Goal: Task Accomplishment & Management: Use online tool/utility

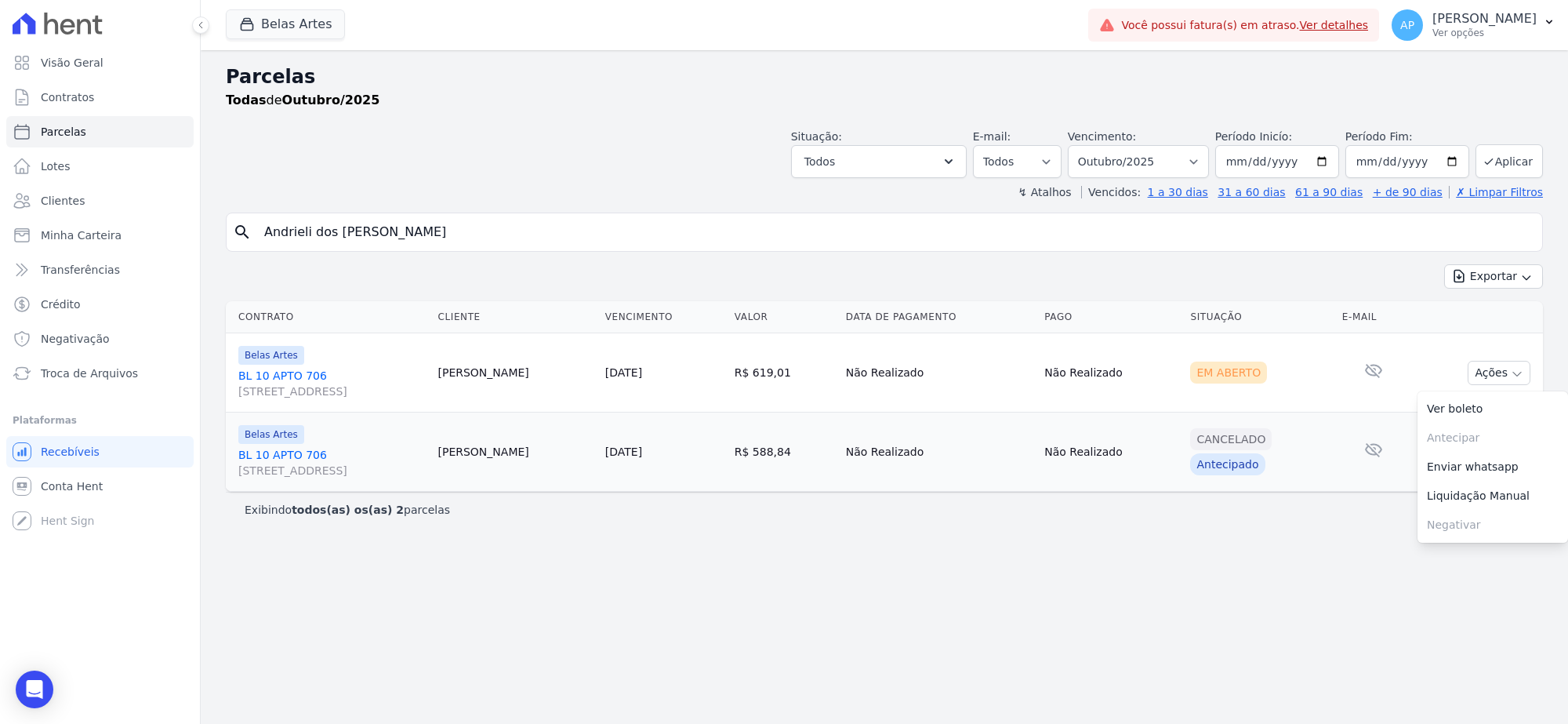
select select
click at [77, 371] on span "Troca de Arquivos" at bounding box center [89, 374] width 97 height 16
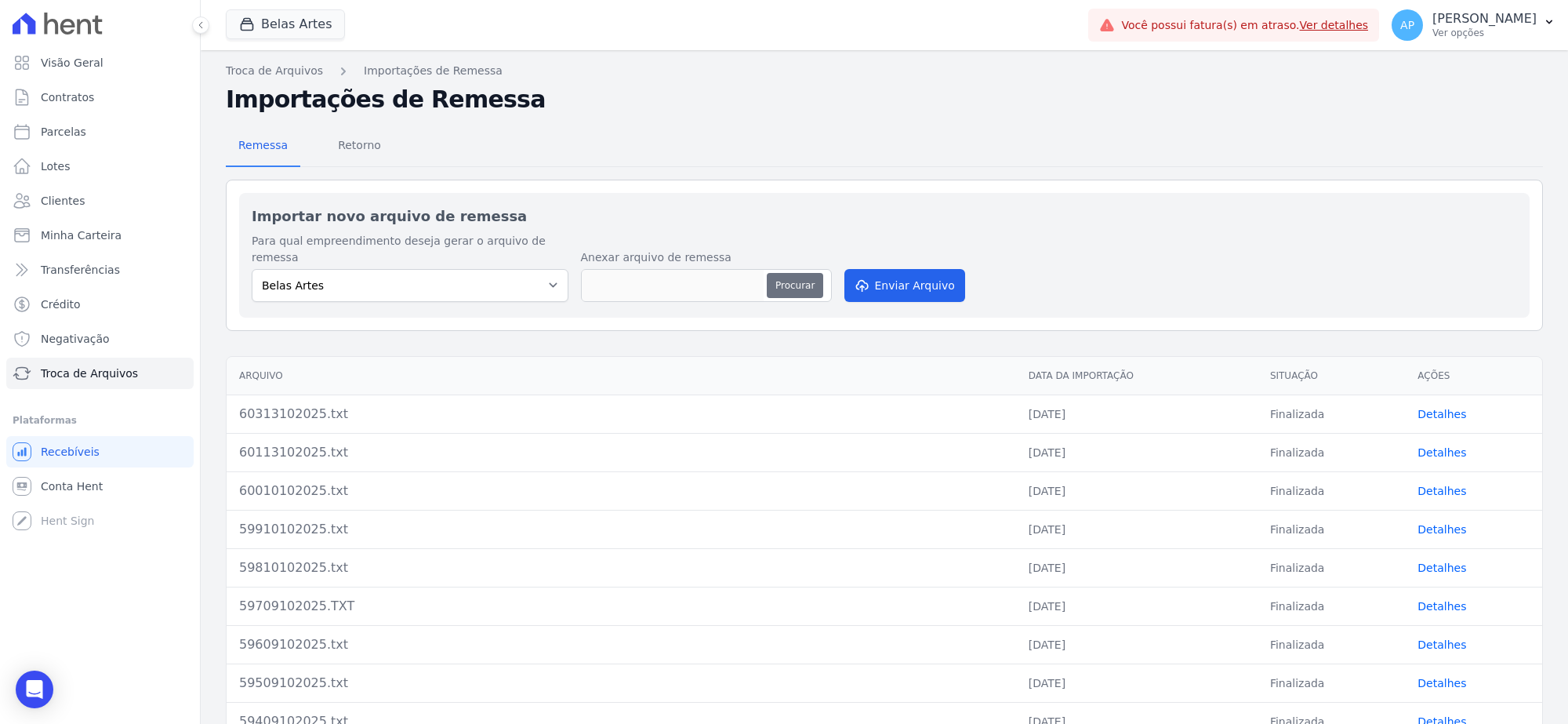
click at [789, 273] on button "Procurar" at bounding box center [794, 286] width 57 height 25
type input "60413102025.txt"
click at [913, 269] on button "Enviar Arquivo" at bounding box center [904, 286] width 120 height 33
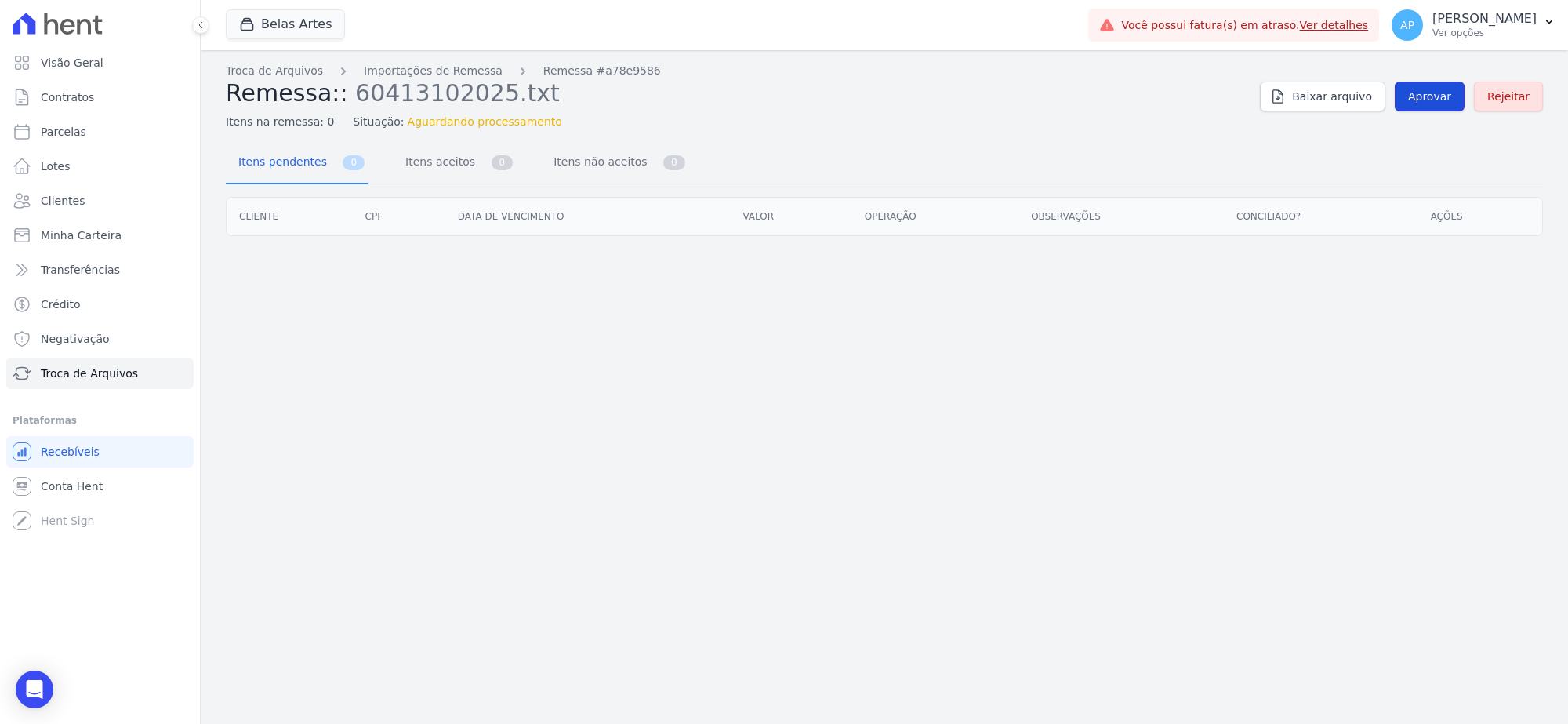
click at [1420, 100] on span "Aprovar" at bounding box center [1429, 96] width 43 height 16
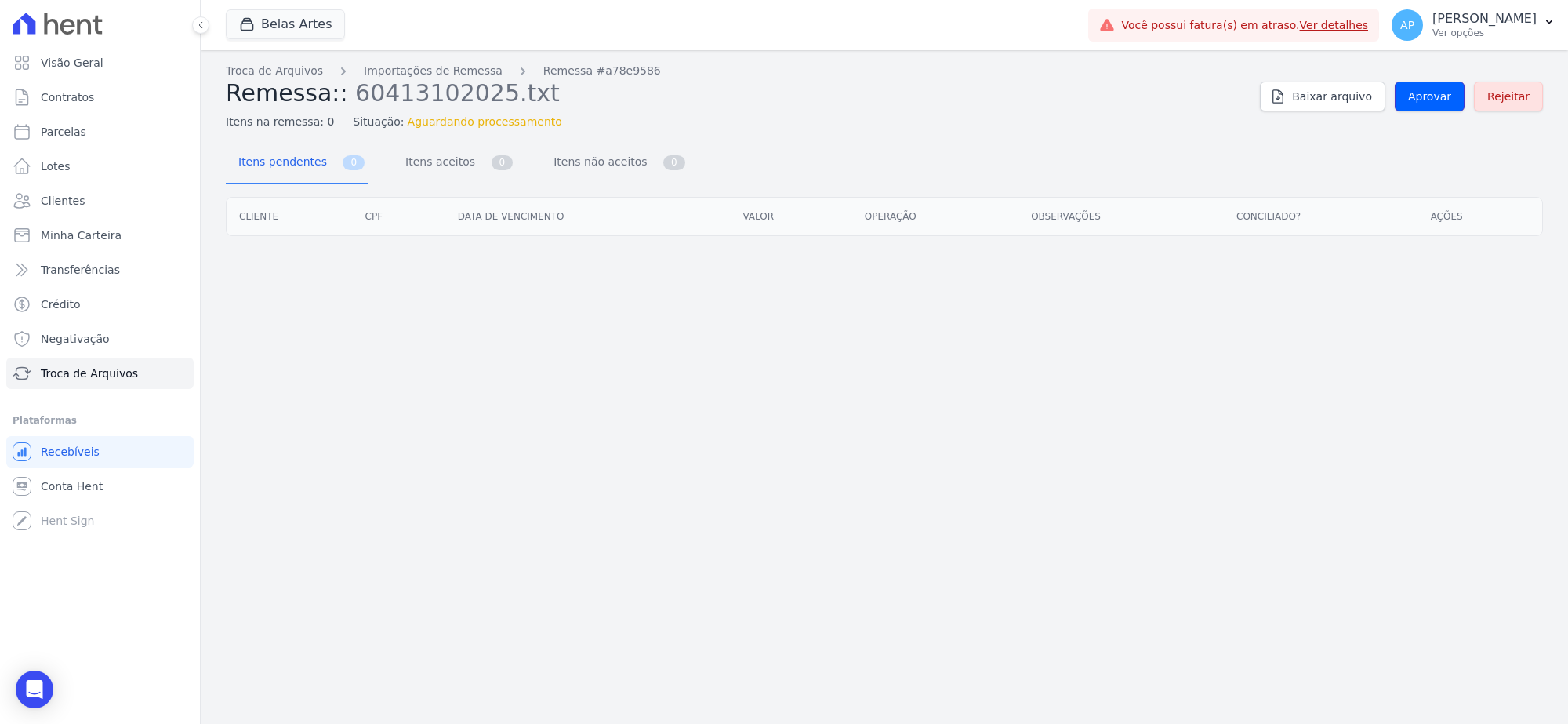
click at [1420, 100] on span "Aprovar" at bounding box center [1429, 96] width 43 height 16
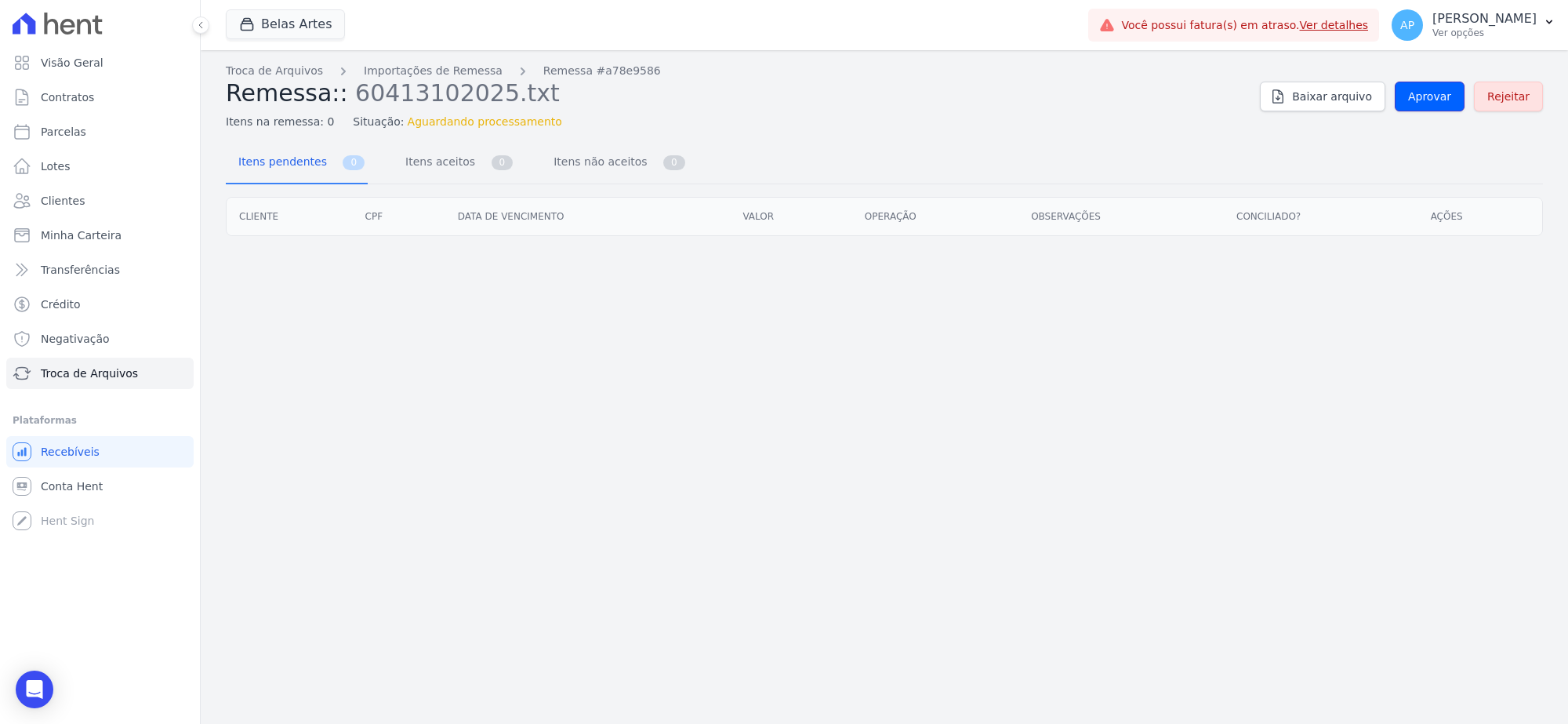
click at [1420, 100] on span "Aprovar" at bounding box center [1429, 96] width 43 height 16
click at [1448, 94] on span "Aprovar" at bounding box center [1429, 96] width 43 height 16
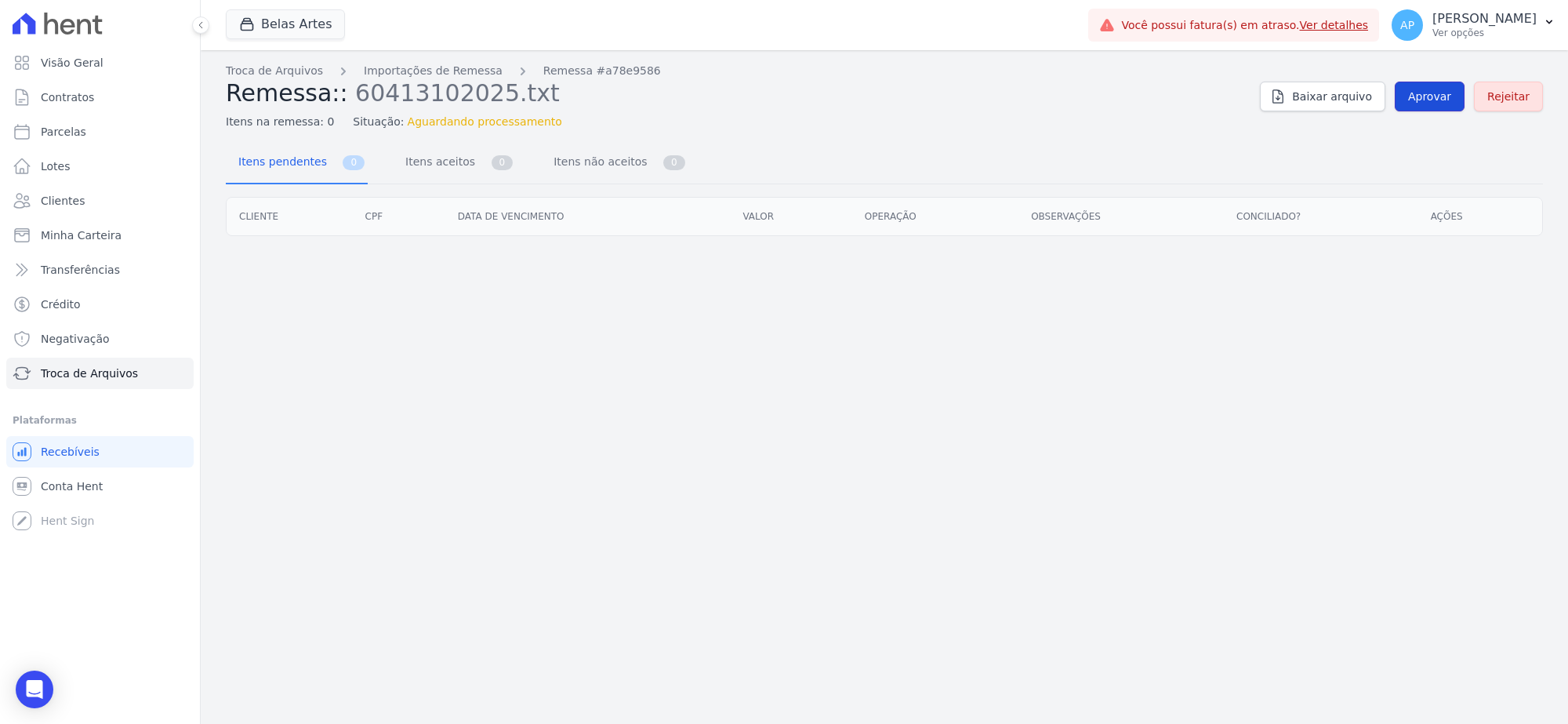
click at [1427, 104] on link "Aprovar" at bounding box center [1430, 96] width 70 height 30
click at [1427, 98] on span "Aprovar" at bounding box center [1429, 96] width 43 height 16
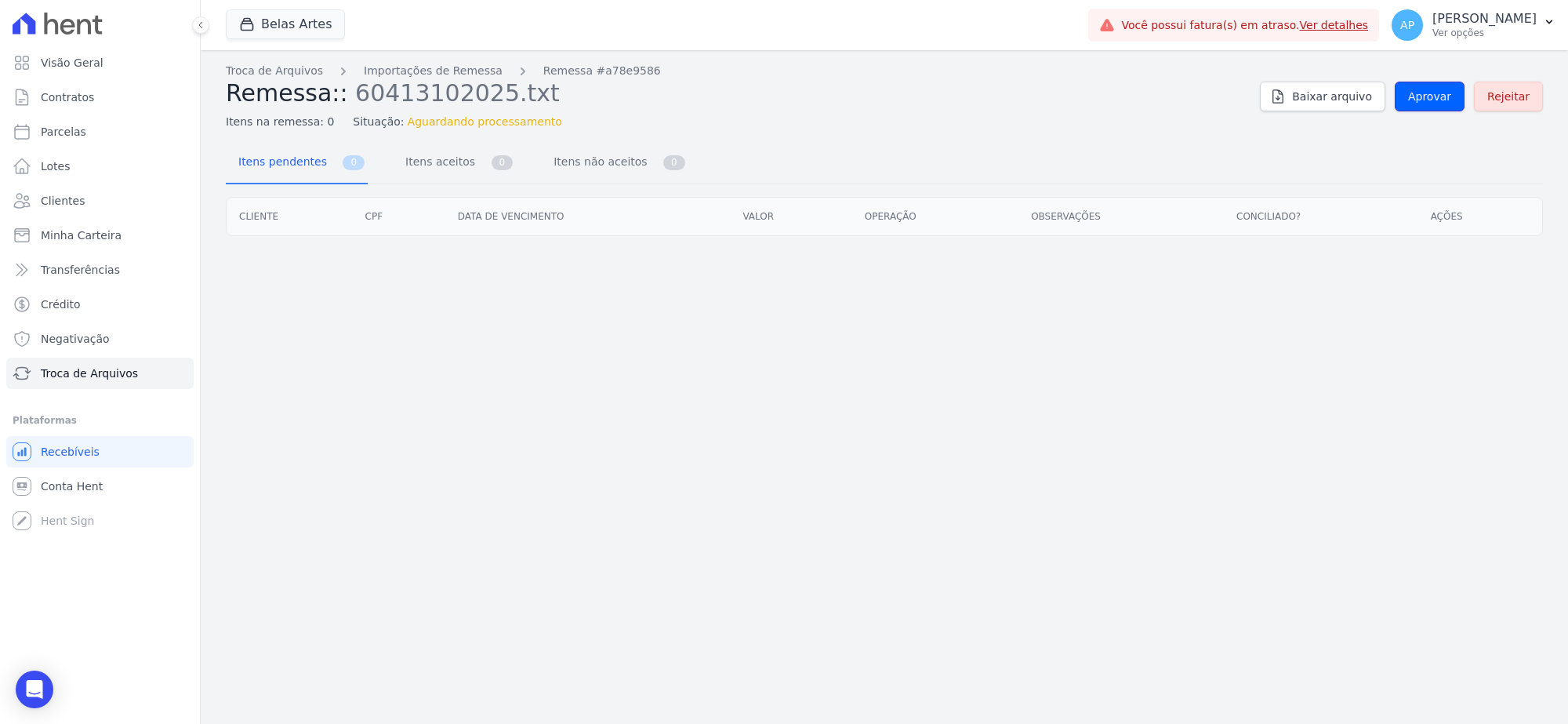
click at [1427, 98] on span "Aprovar" at bounding box center [1429, 96] width 43 height 16
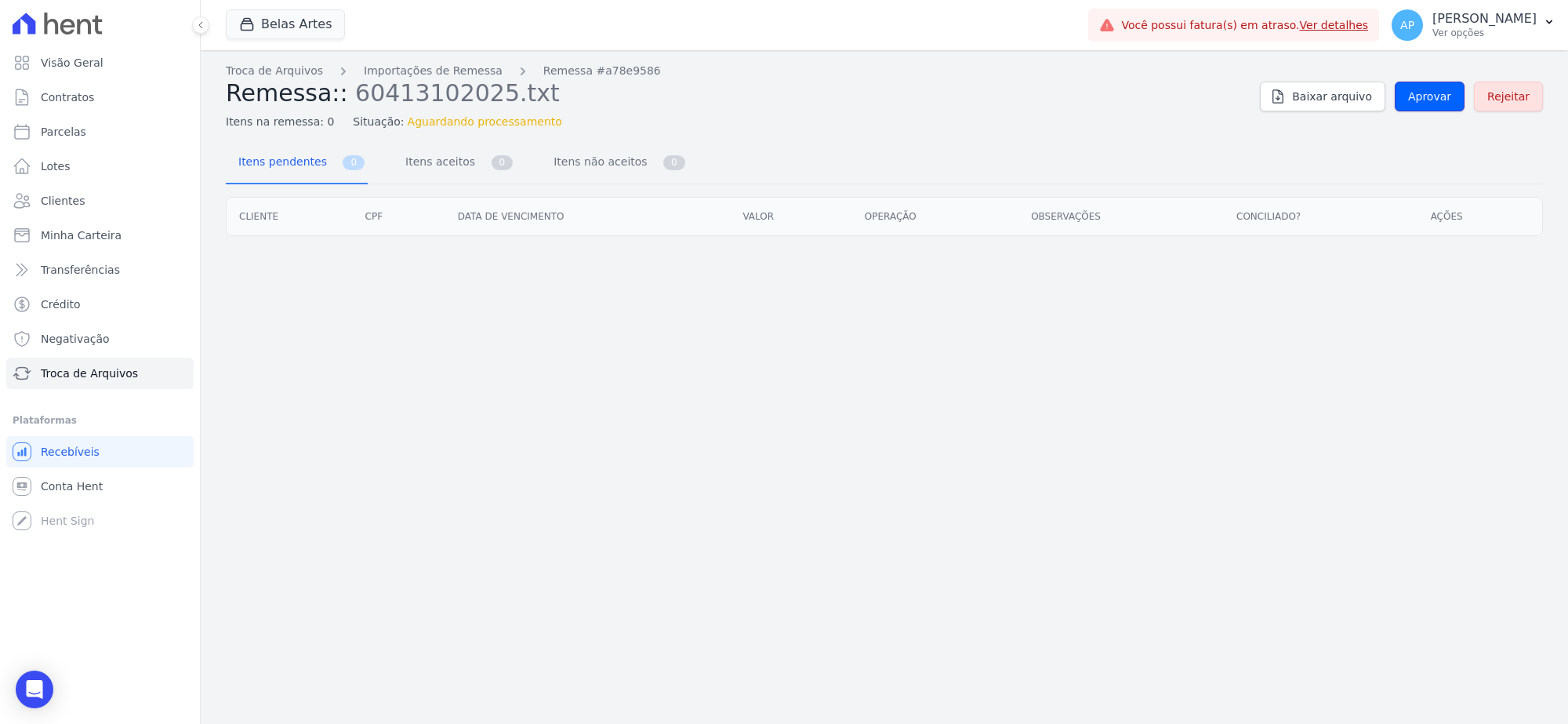
click at [1427, 98] on span "Aprovar" at bounding box center [1429, 96] width 43 height 16
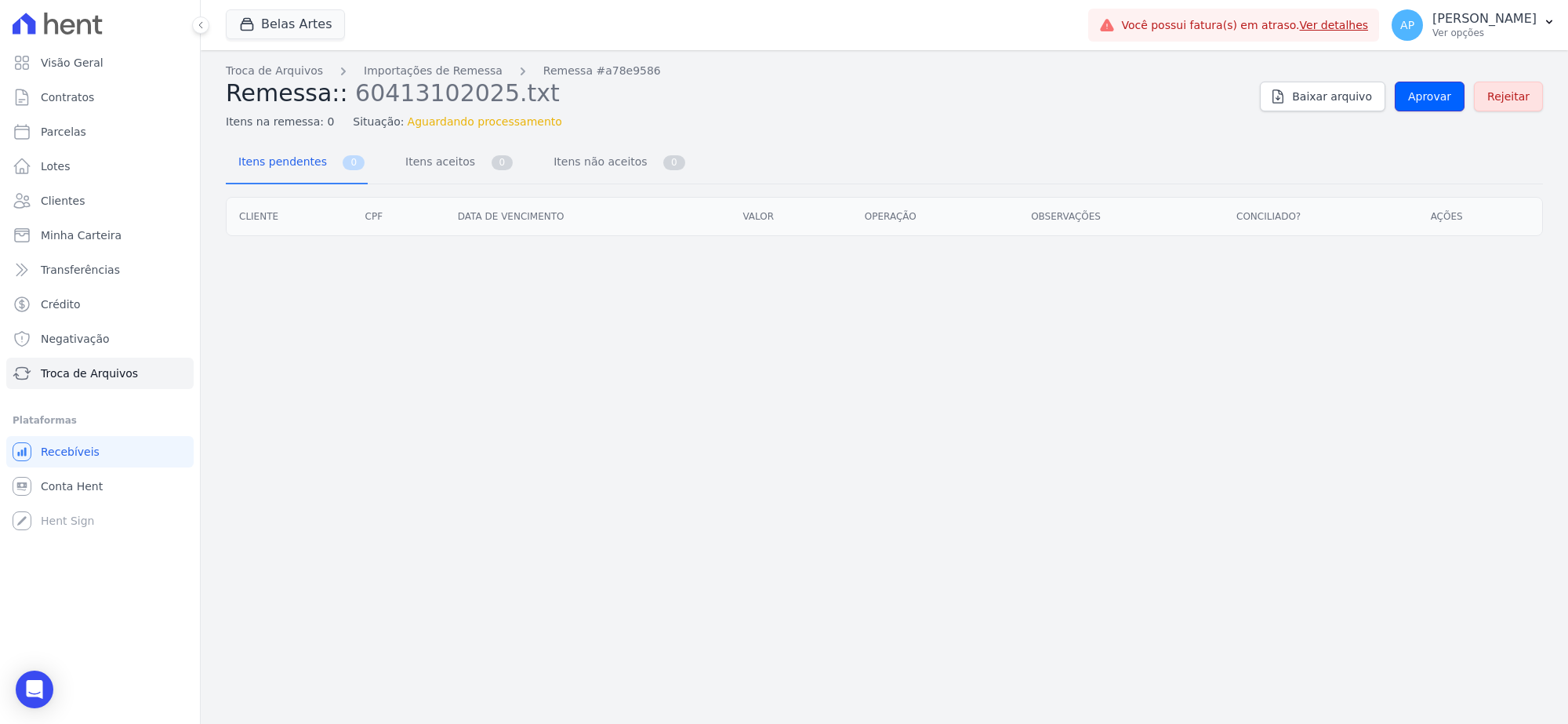
click at [1427, 98] on span "Aprovar" at bounding box center [1429, 96] width 43 height 16
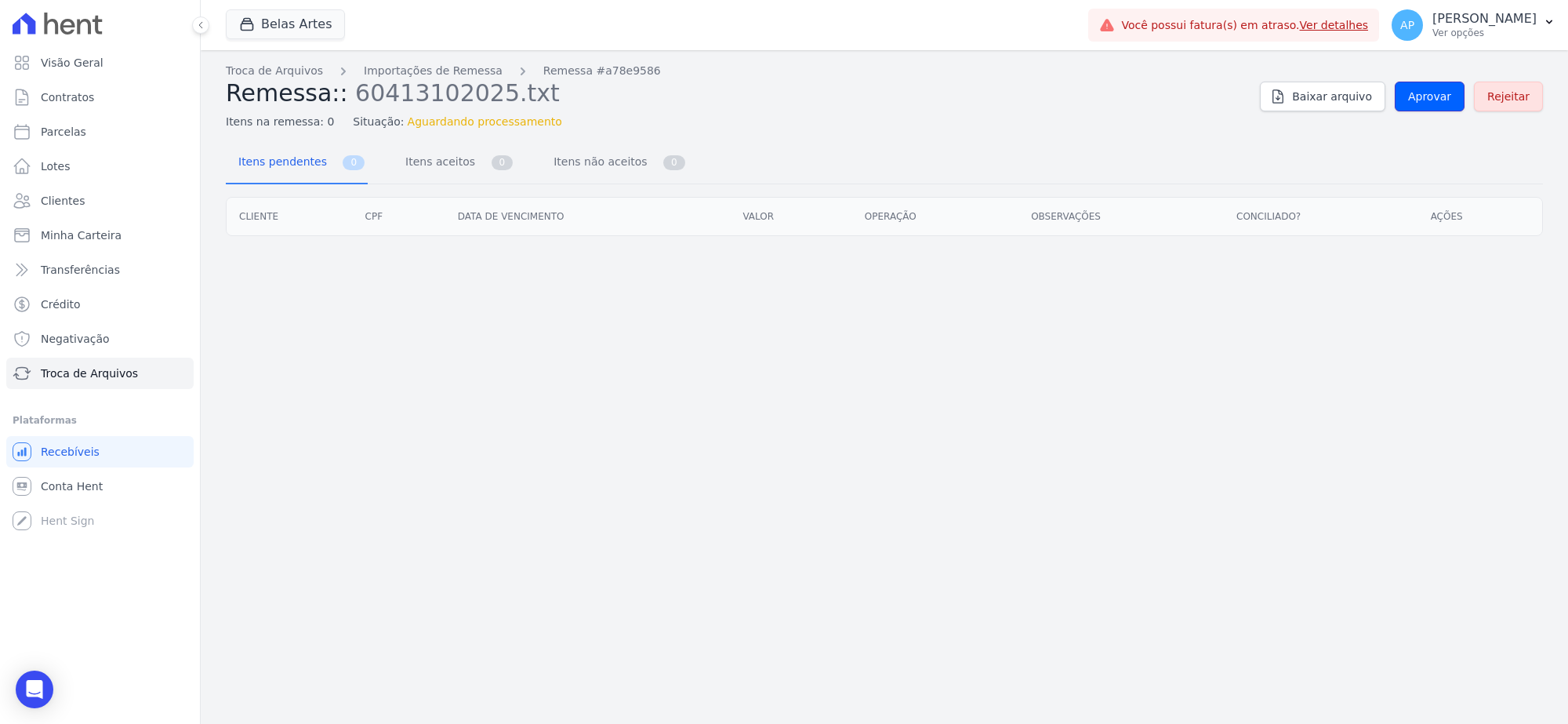
click at [1427, 98] on span "Aprovar" at bounding box center [1429, 96] width 43 height 16
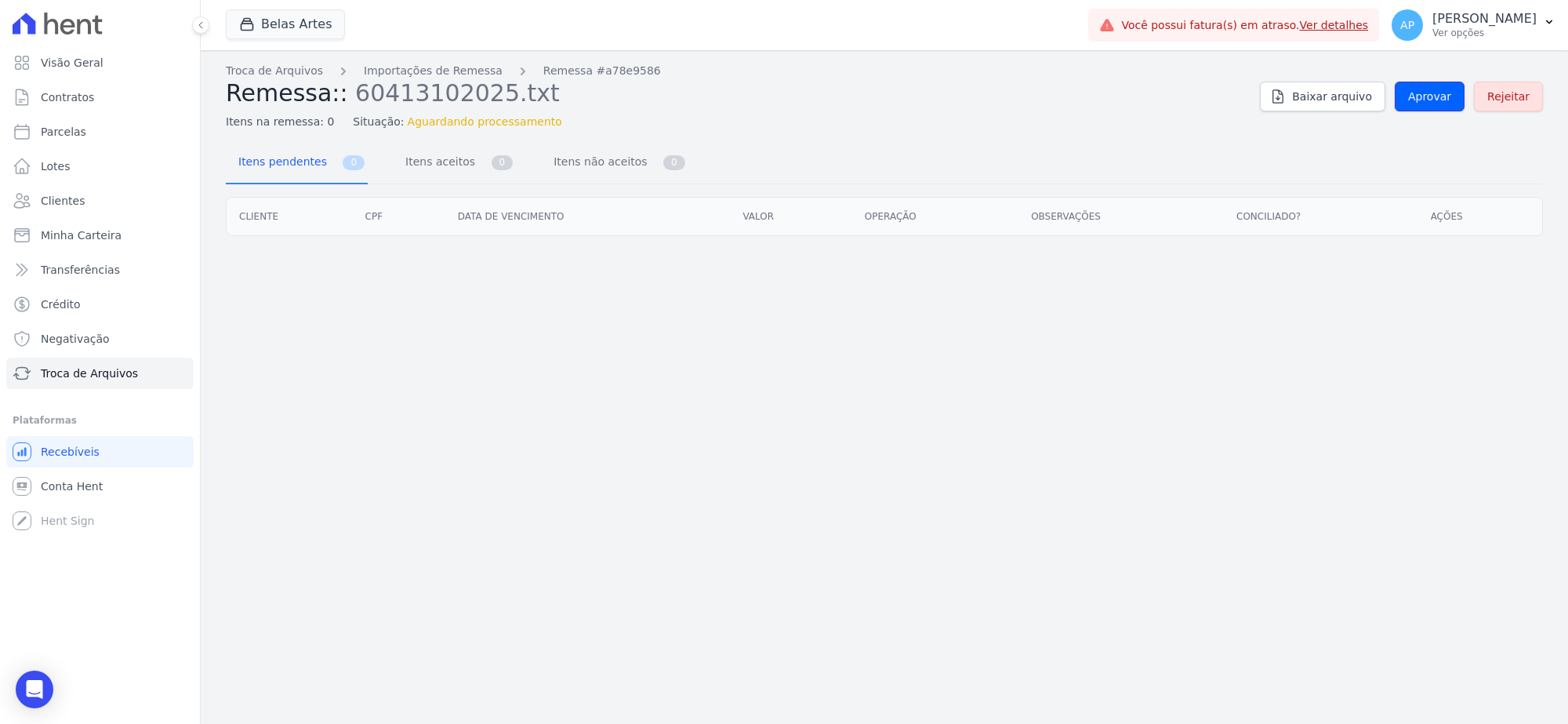
click at [1427, 98] on span "Aprovar" at bounding box center [1429, 96] width 43 height 16
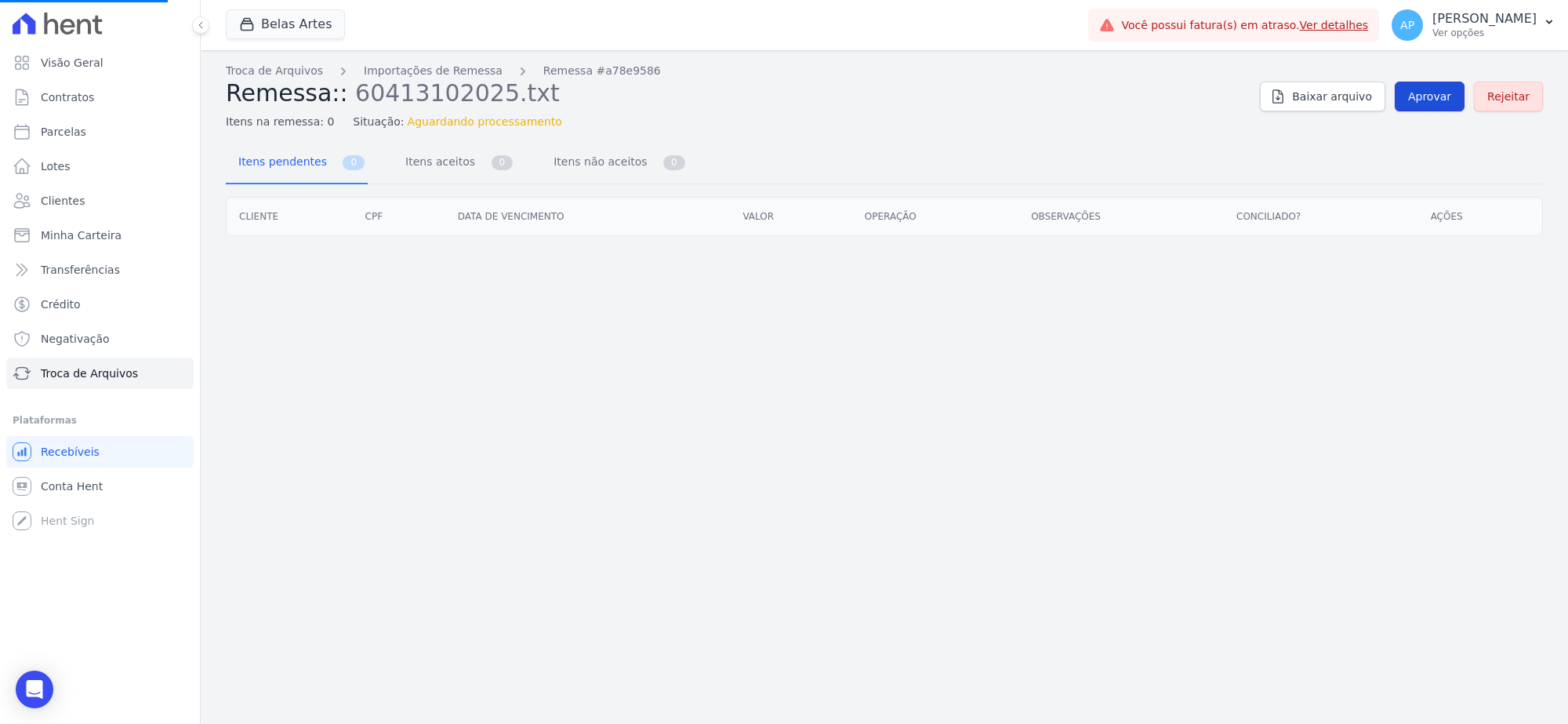
click at [1426, 98] on span "Aprovar" at bounding box center [1429, 96] width 43 height 16
click at [1435, 99] on span "Aprovar" at bounding box center [1429, 96] width 43 height 16
drag, startPoint x: 1435, startPoint y: 79, endPoint x: 1435, endPoint y: 99, distance: 20.0
click at [1435, 86] on div "Troca de Arquivos Importações de Remessa Remessa #a78e9586 Remessa:: 6041310202…" at bounding box center [884, 96] width 1317 height 67
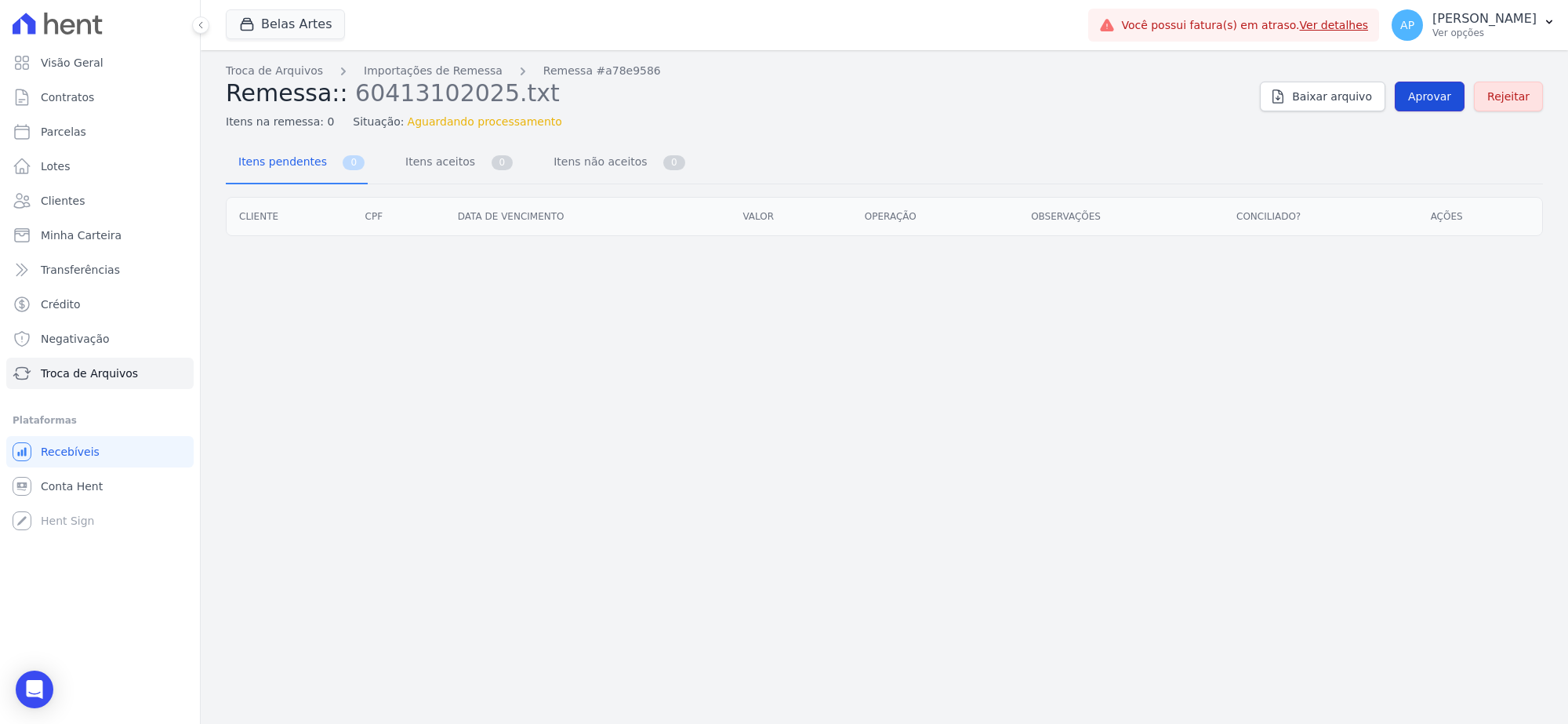
click at [1435, 106] on link "Aprovar" at bounding box center [1430, 96] width 70 height 30
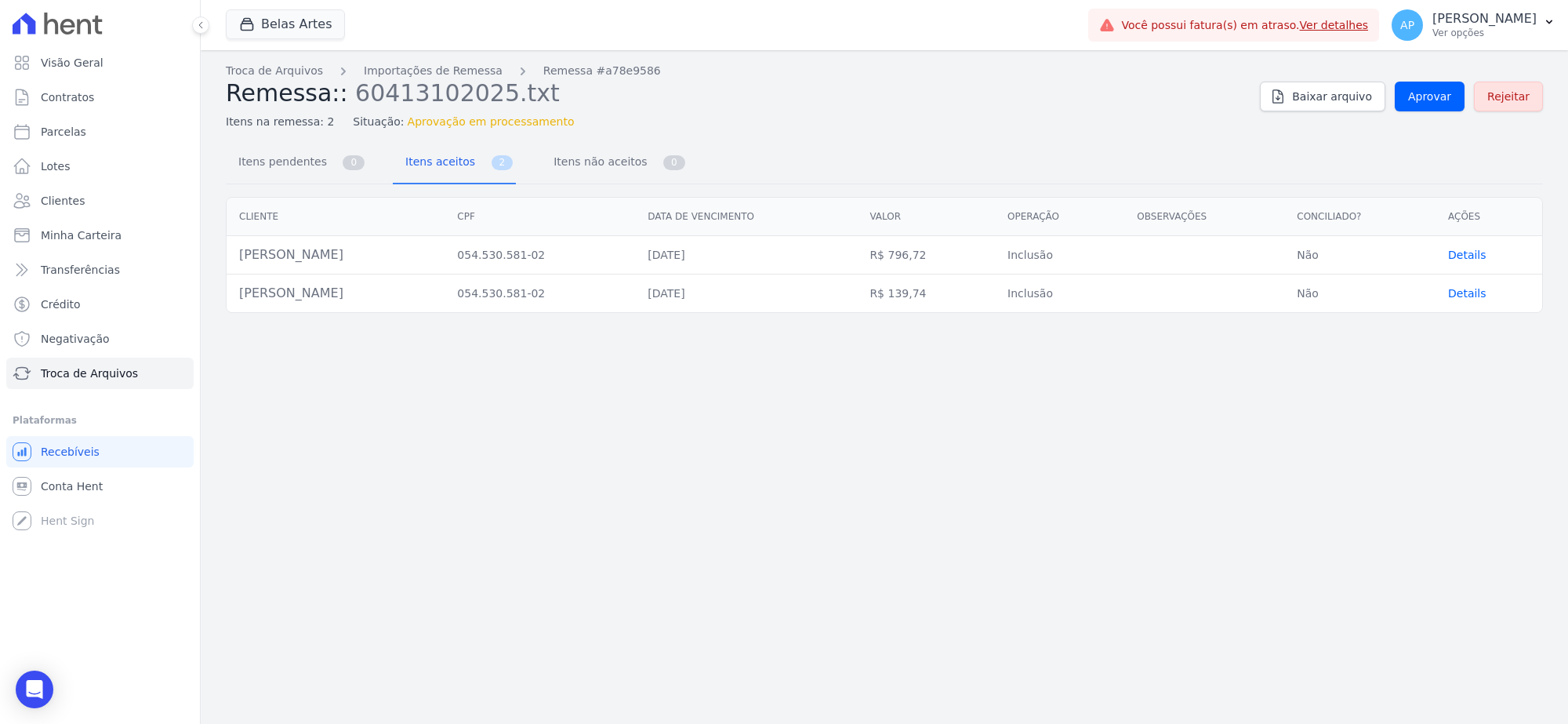
drag, startPoint x: 412, startPoint y: 259, endPoint x: 232, endPoint y: 259, distance: 180.0
click at [232, 259] on td "[PERSON_NAME]" at bounding box center [336, 255] width 218 height 38
copy td "[PERSON_NAME]"
click at [66, 134] on span "Parcelas" at bounding box center [64, 132] width 45 height 16
select select
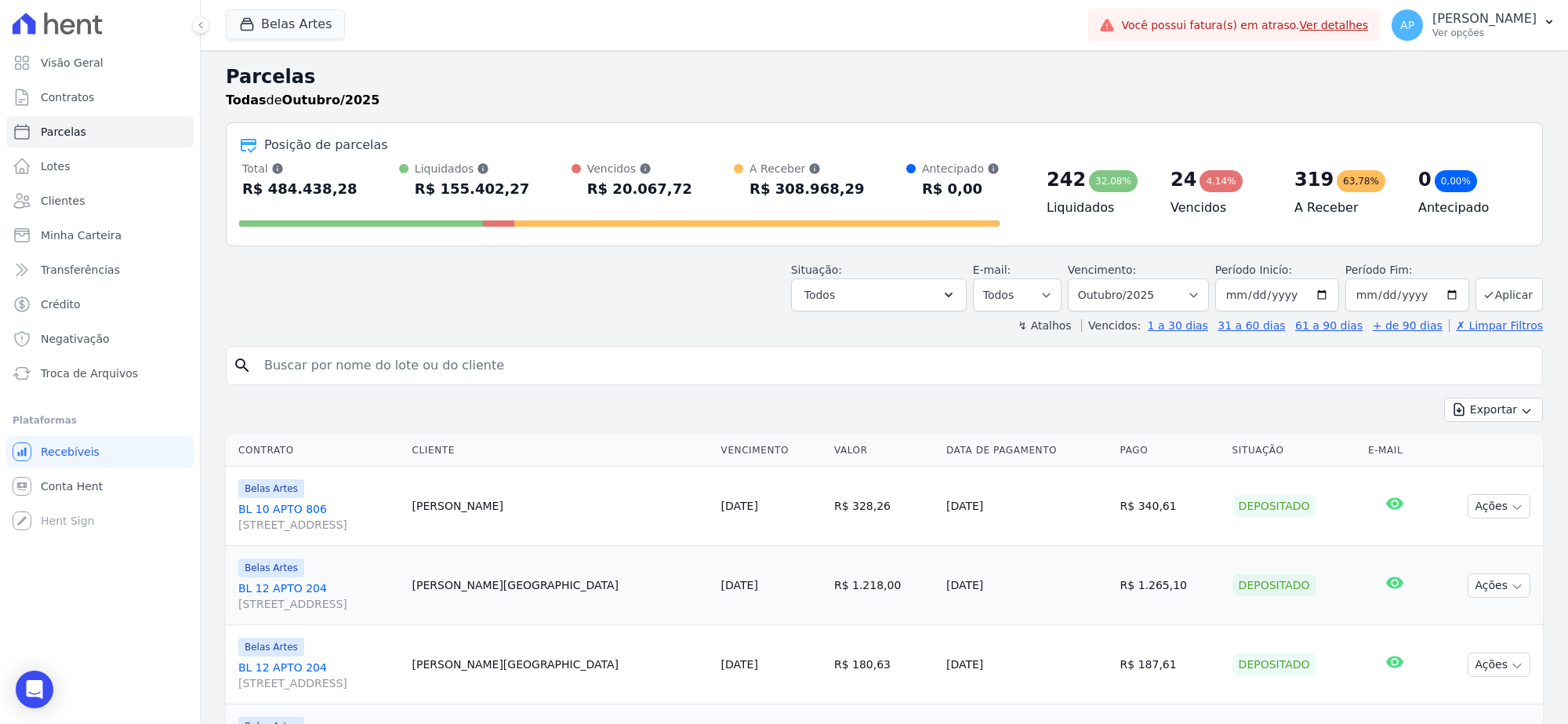
click at [393, 366] on input "search" at bounding box center [896, 366] width 1282 height 31
paste input "[PERSON_NAME]"
type input "[PERSON_NAME]"
select select
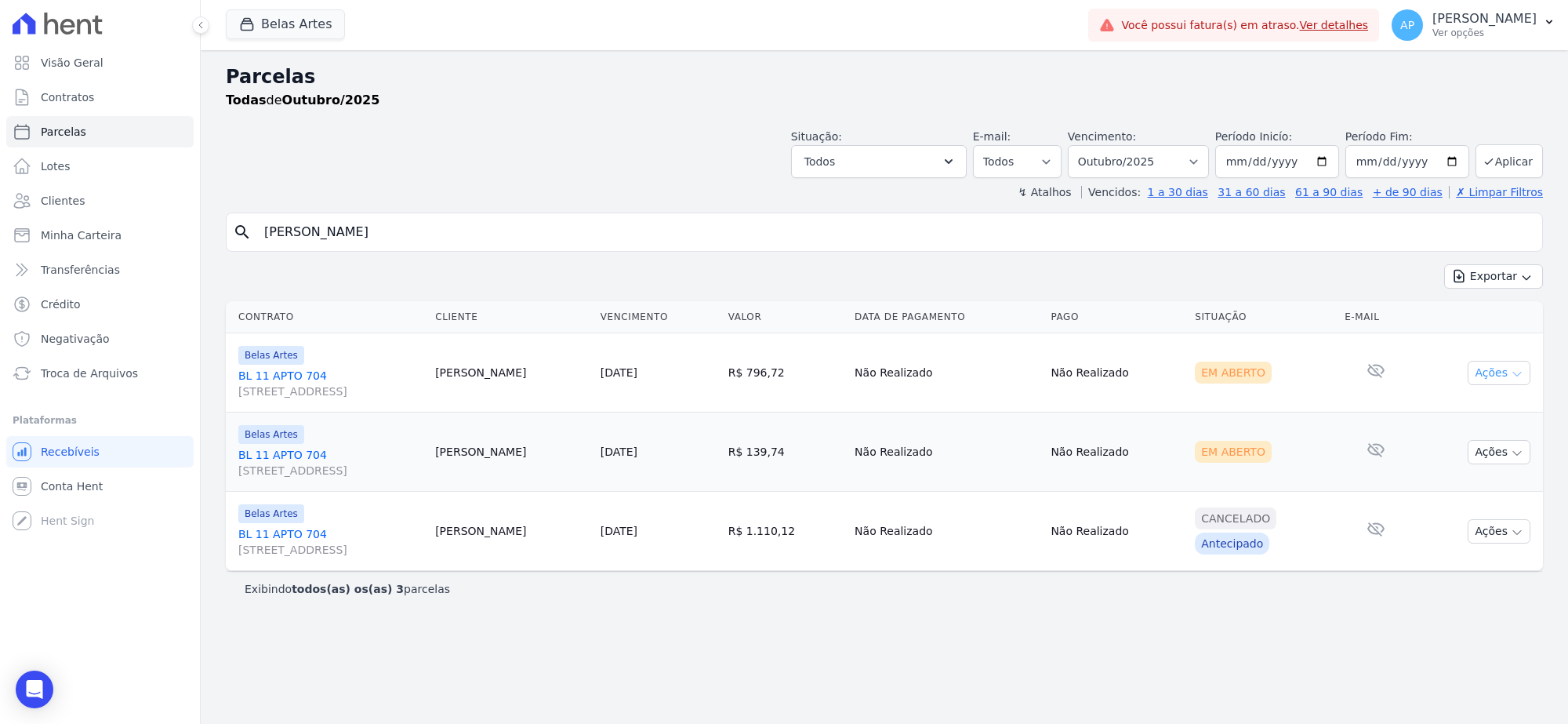
click at [1502, 378] on button "Ações" at bounding box center [1499, 373] width 63 height 24
click at [1486, 417] on link "Ver boleto" at bounding box center [1493, 409] width 150 height 29
click at [1358, 596] on div "Exibindo todos(as) os(as) 3 parcelas" at bounding box center [884, 590] width 1280 height 16
click at [1489, 459] on button "Ações" at bounding box center [1499, 452] width 63 height 24
click at [1455, 489] on link "Ver boleto" at bounding box center [1493, 487] width 150 height 29
